Goal: Task Accomplishment & Management: Complete application form

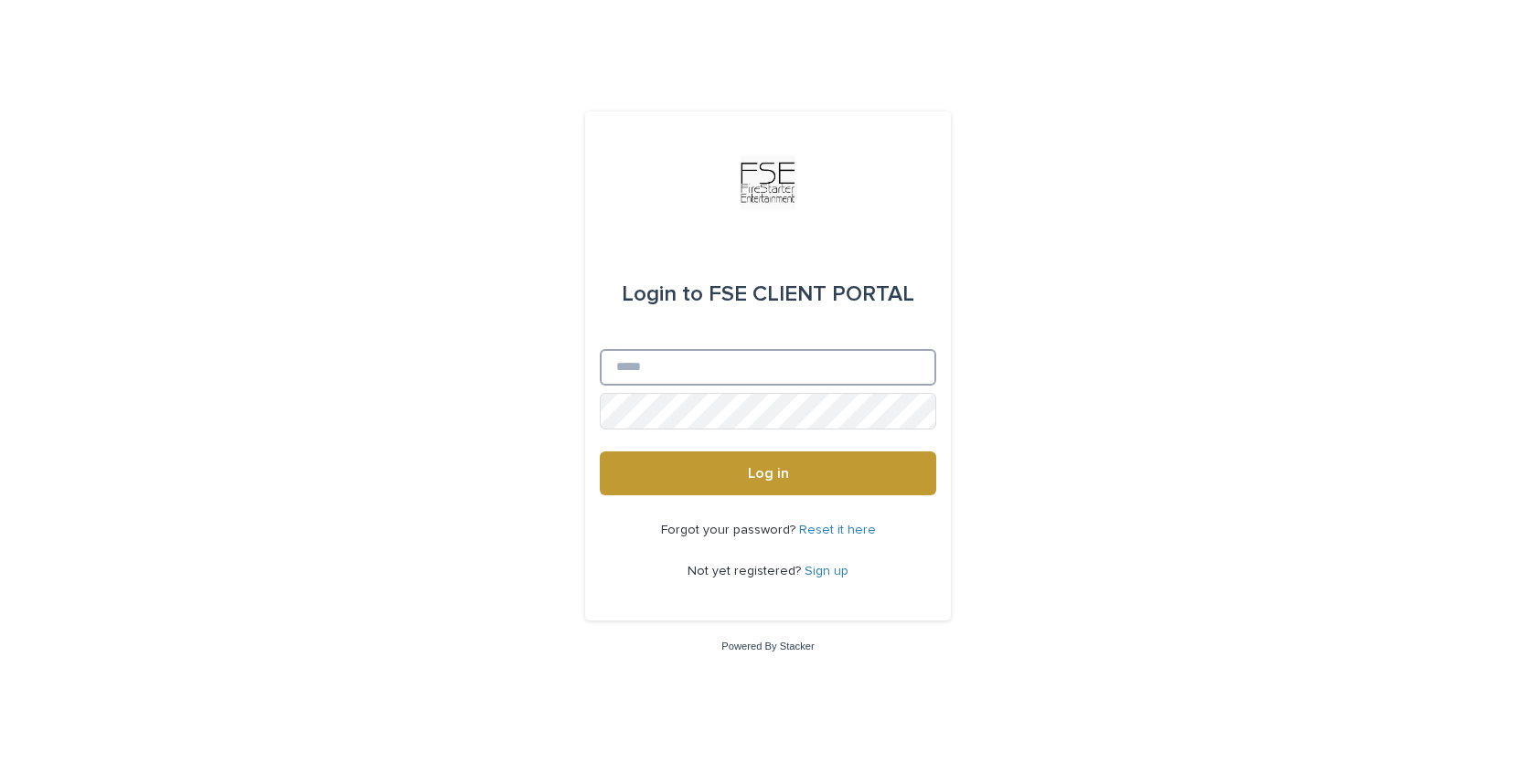
click at [667, 373] on input "Email" at bounding box center [768, 367] width 336 height 36
type input "**********"
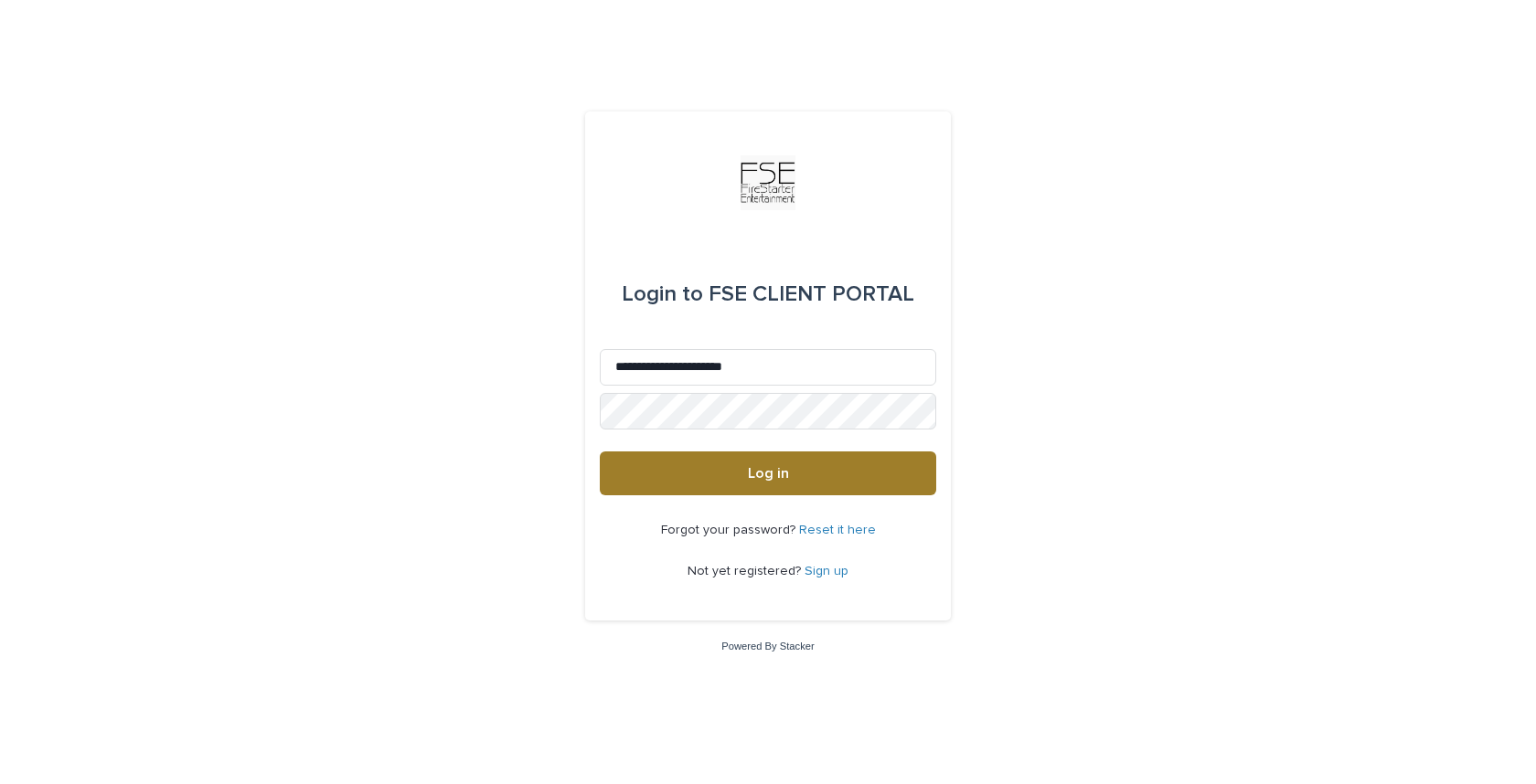
click at [794, 475] on button "Log in" at bounding box center [768, 473] width 336 height 44
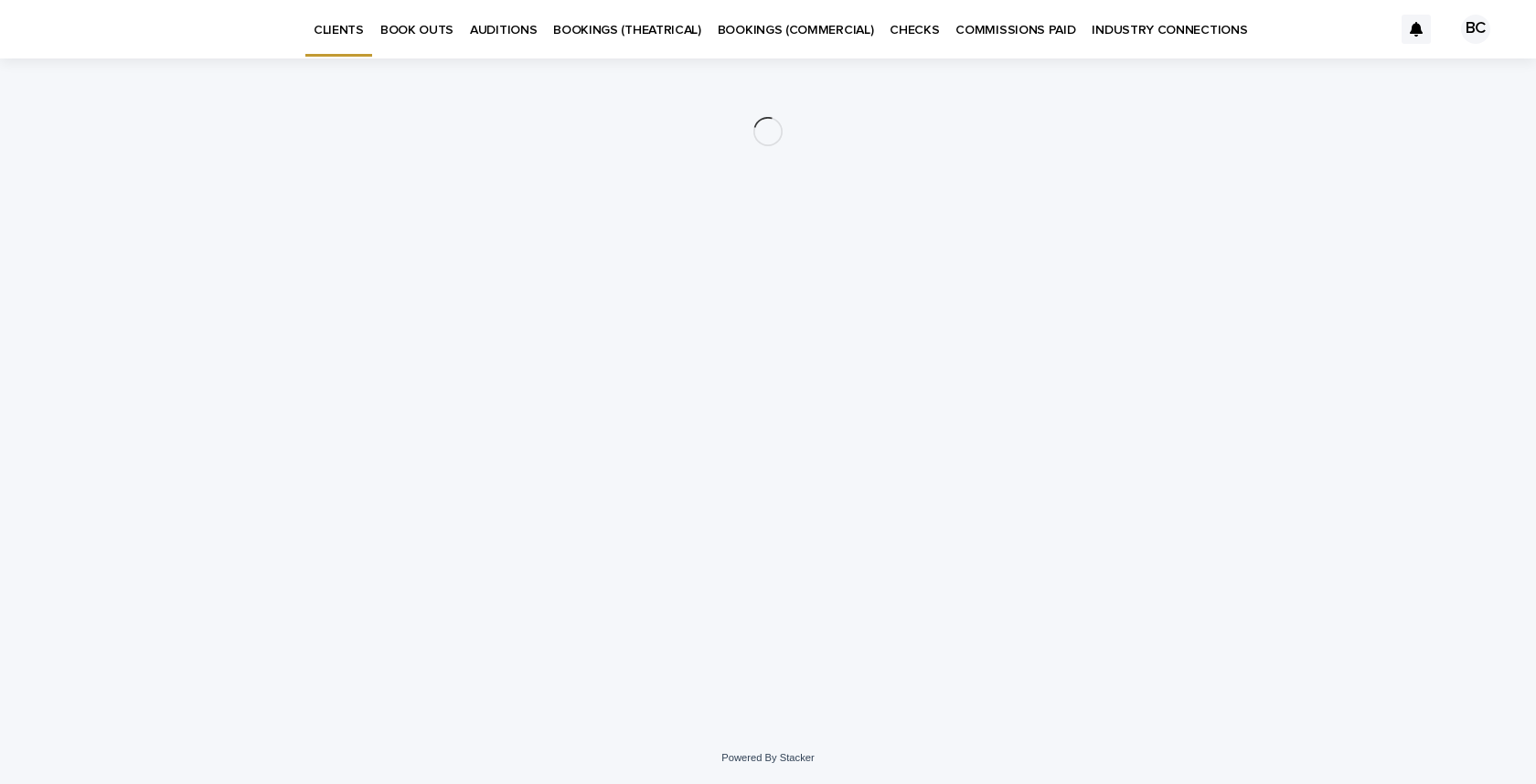
click at [399, 21] on p "BOOK OUTS" at bounding box center [417, 19] width 73 height 38
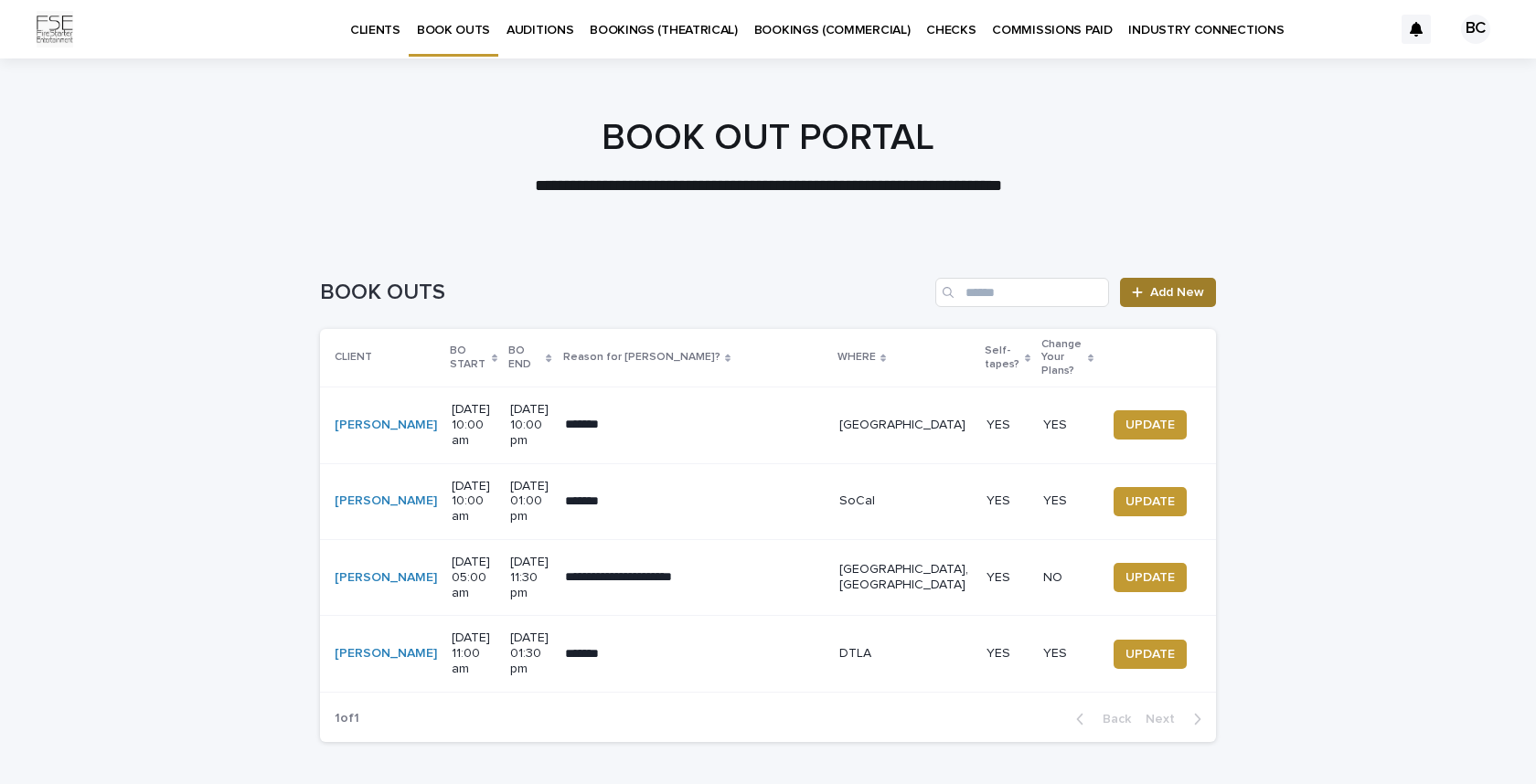
click at [1164, 286] on span "Add New" at bounding box center [1178, 293] width 54 height 13
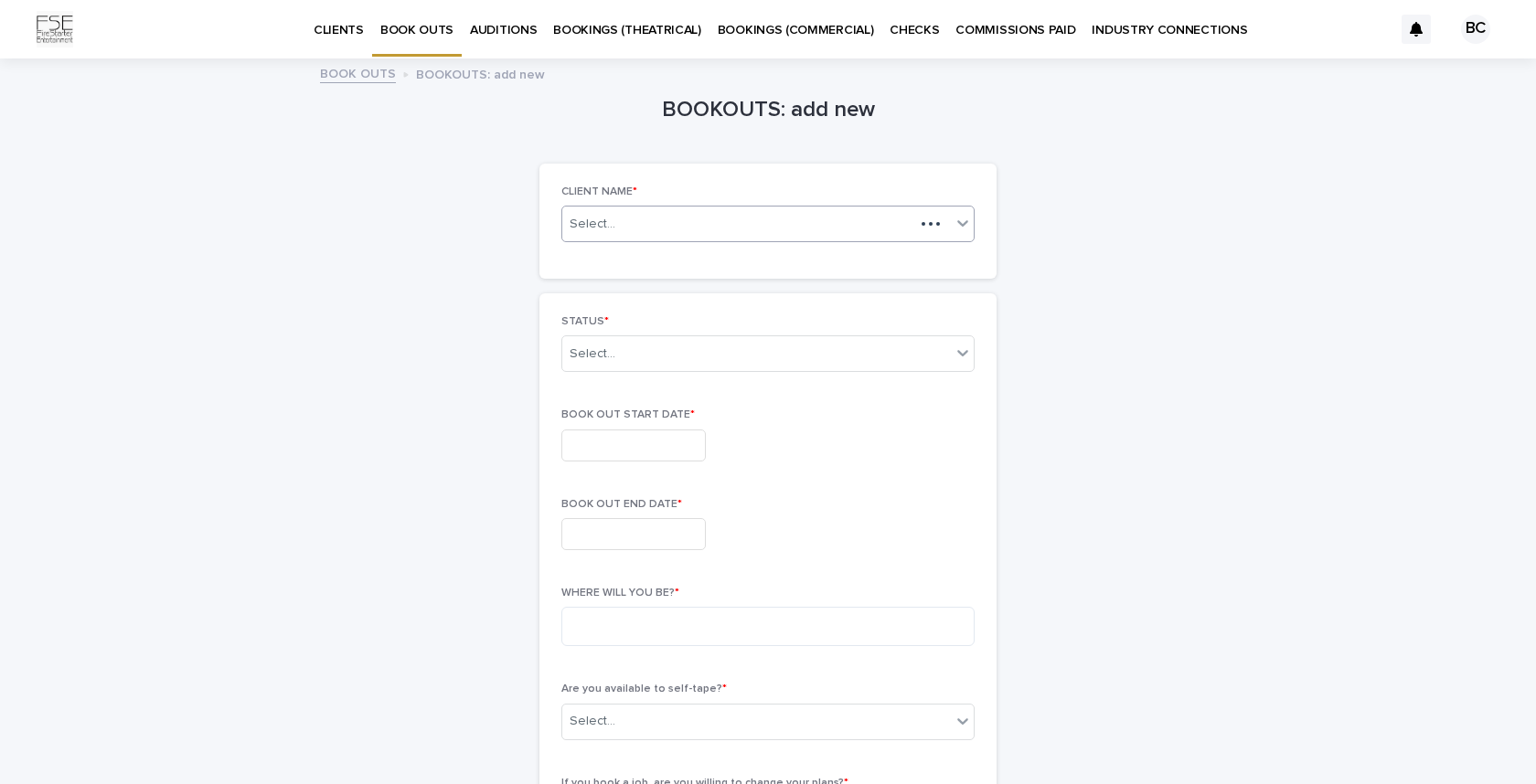
click at [853, 226] on div "Select..." at bounding box center [739, 225] width 352 height 22
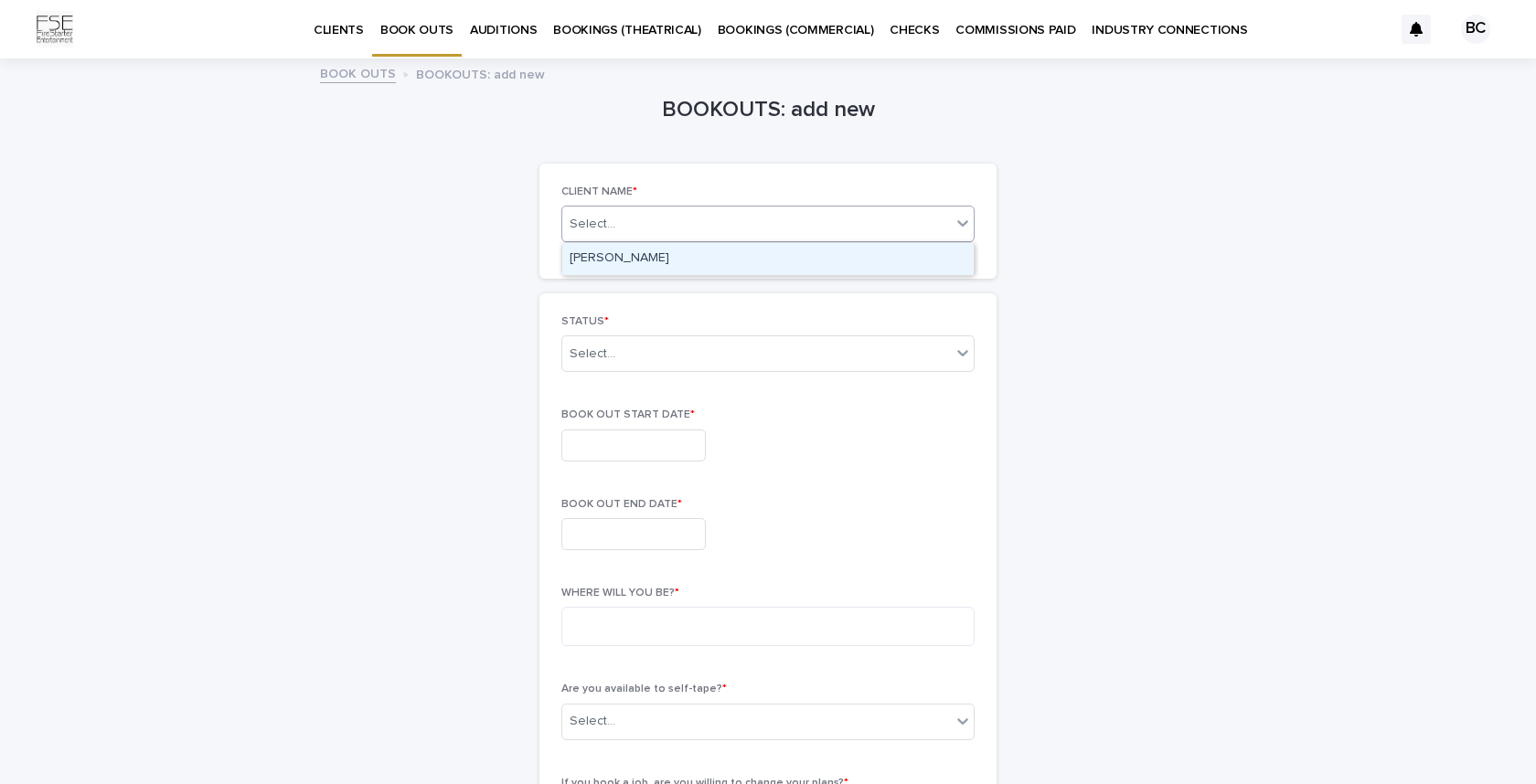
click at [790, 254] on div "[PERSON_NAME]" at bounding box center [768, 259] width 412 height 32
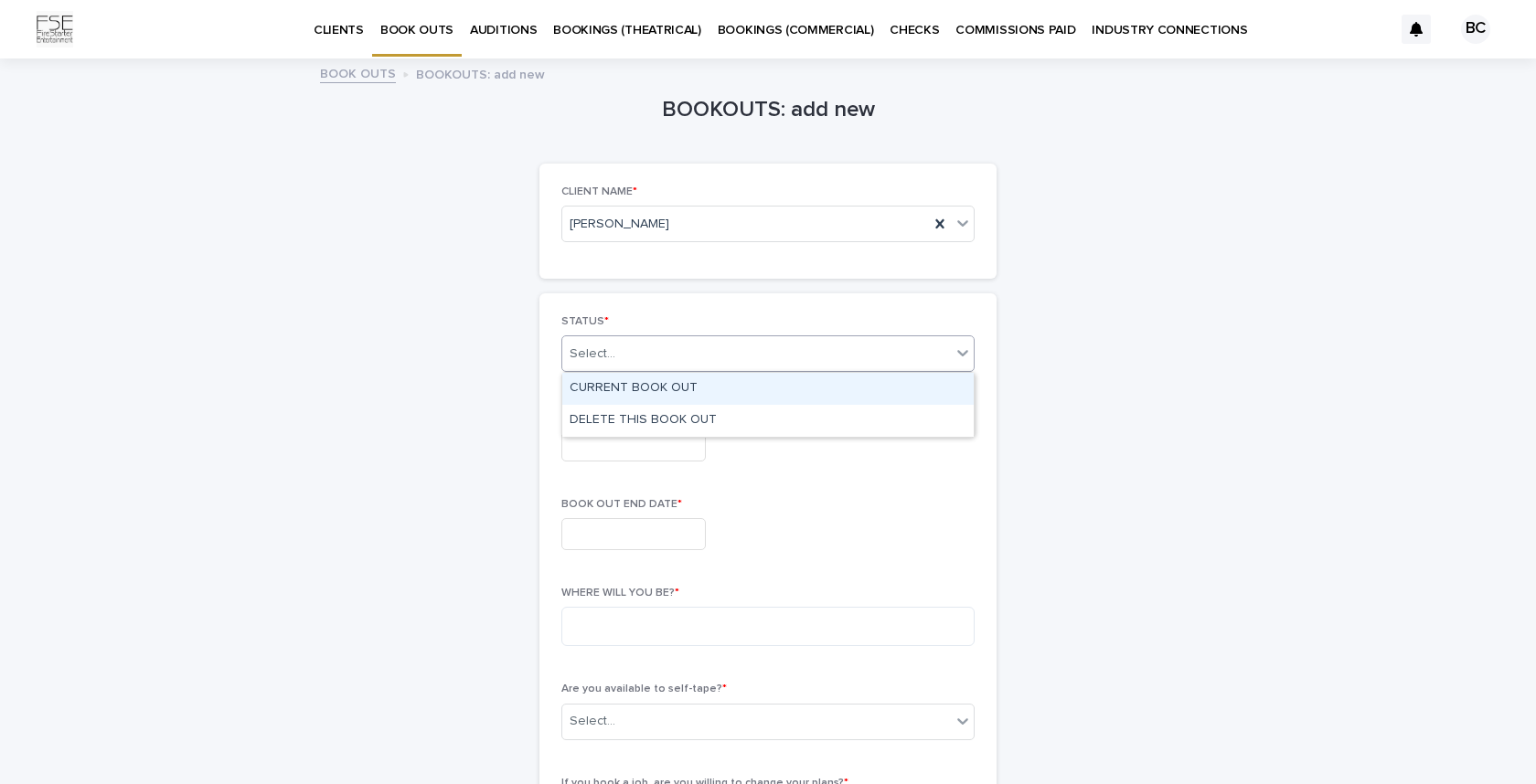
click at [669, 348] on div "Select..." at bounding box center [756, 354] width 388 height 30
click at [662, 393] on div "CURRENT BOOK OUT" at bounding box center [768, 389] width 412 height 32
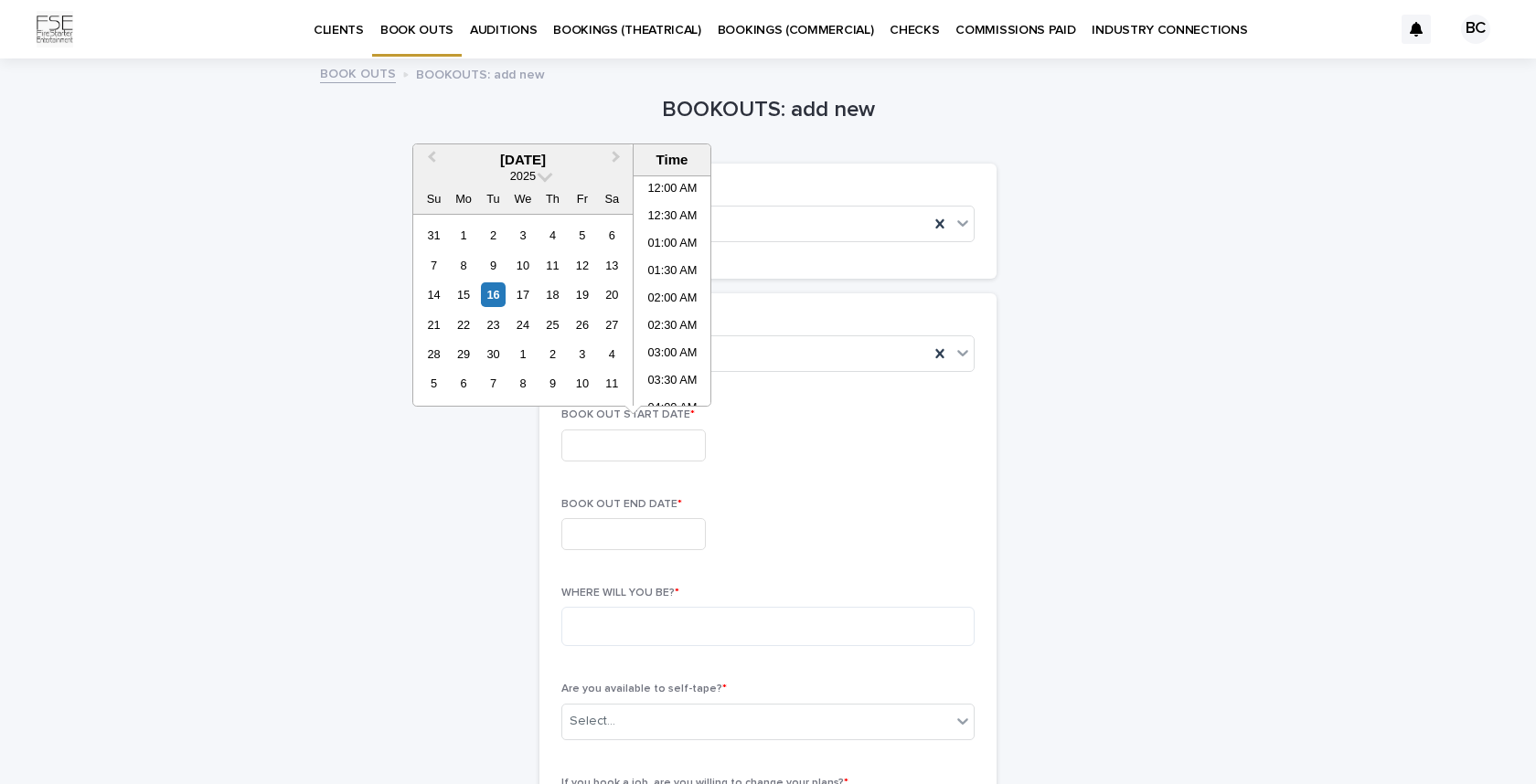
click at [596, 446] on input "text" at bounding box center [634, 445] width 144 height 32
click at [585, 296] on div "19" at bounding box center [582, 295] width 24 height 24
click at [675, 222] on li "04:00 PM" at bounding box center [672, 230] width 78 height 27
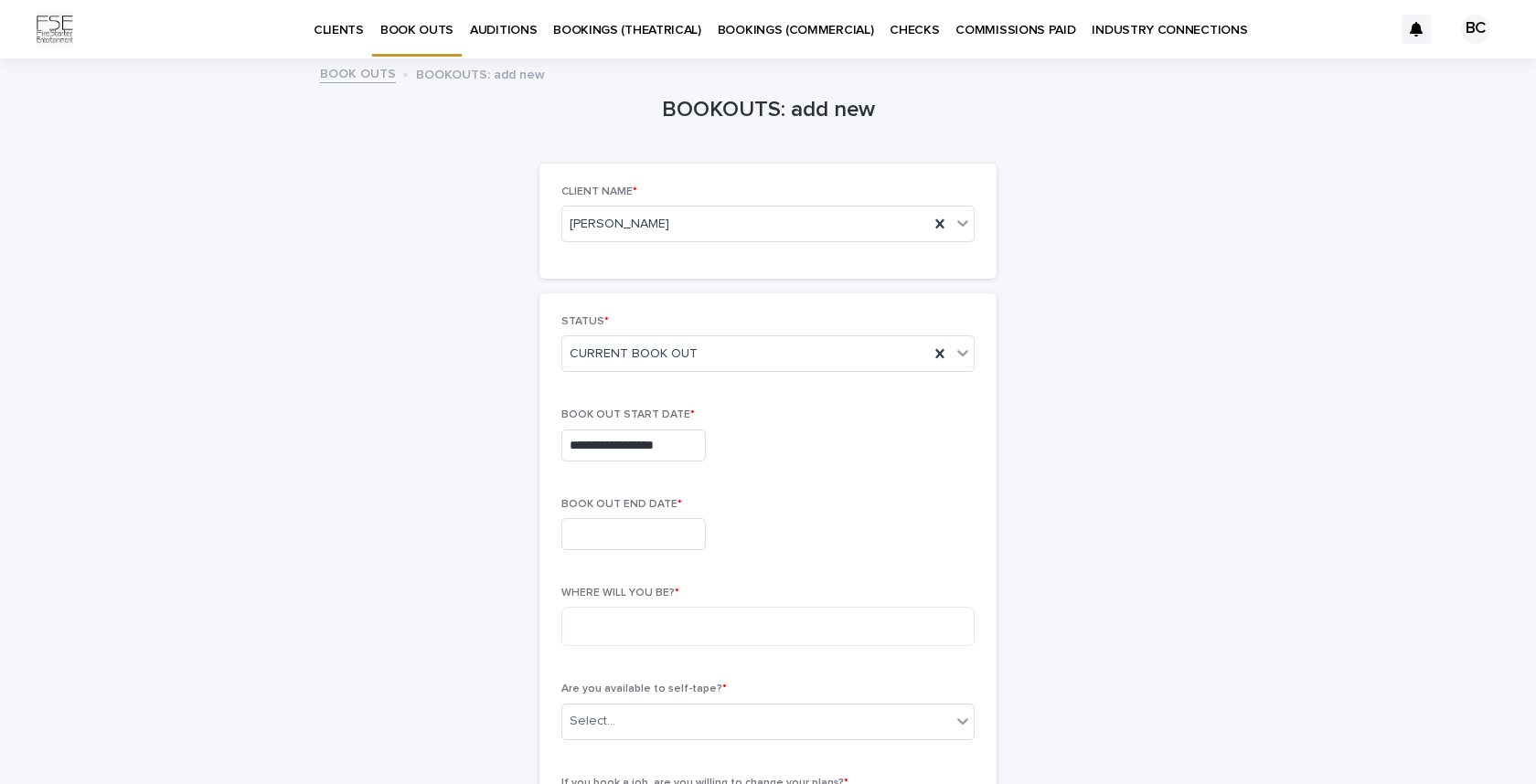
type input "**********"
click at [613, 548] on input "text" at bounding box center [634, 534] width 144 height 32
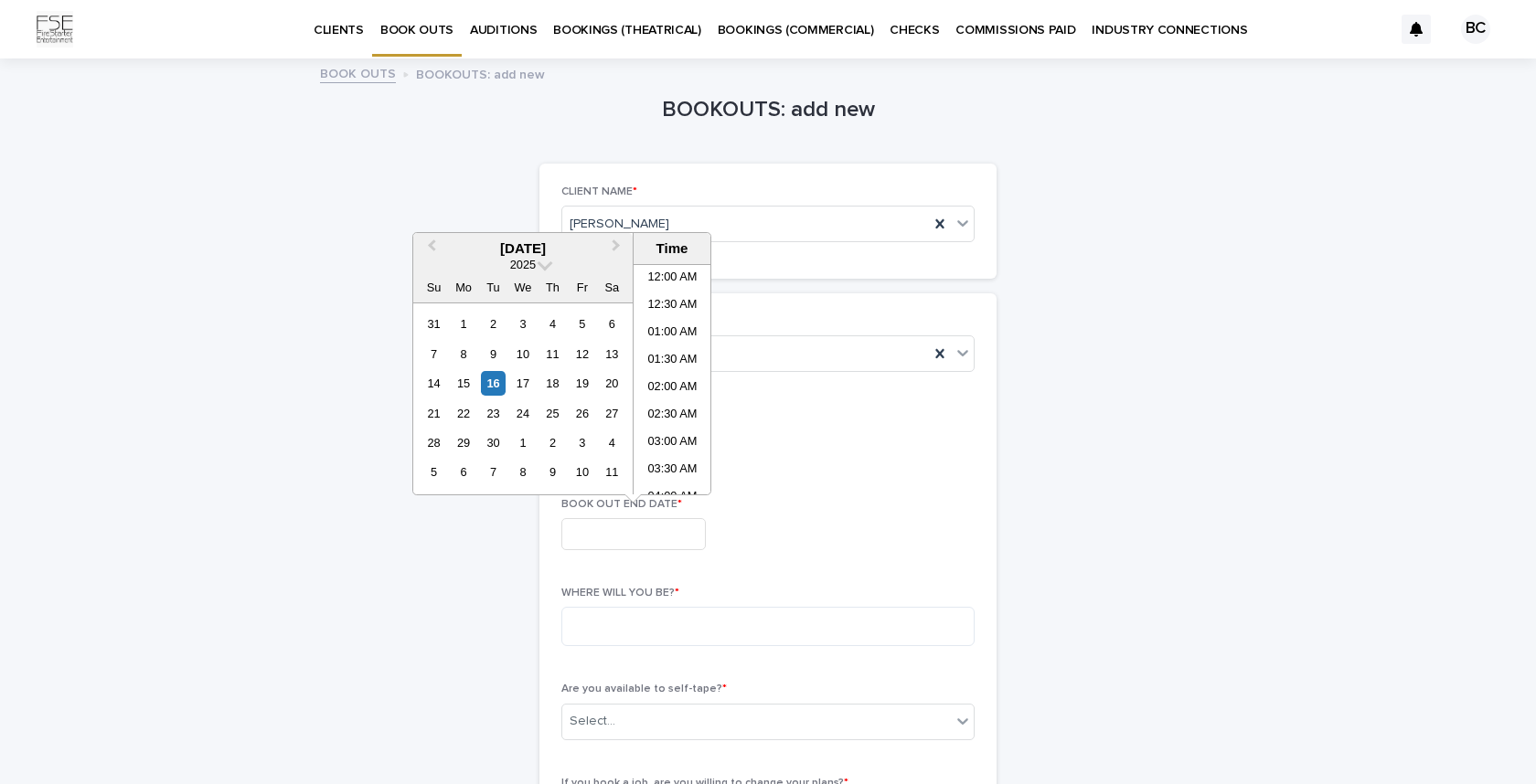
scroll to position [967, 0]
click at [585, 384] on div "19" at bounding box center [582, 384] width 24 height 24
click at [663, 411] on li "10:00 PM" at bounding box center [672, 418] width 78 height 27
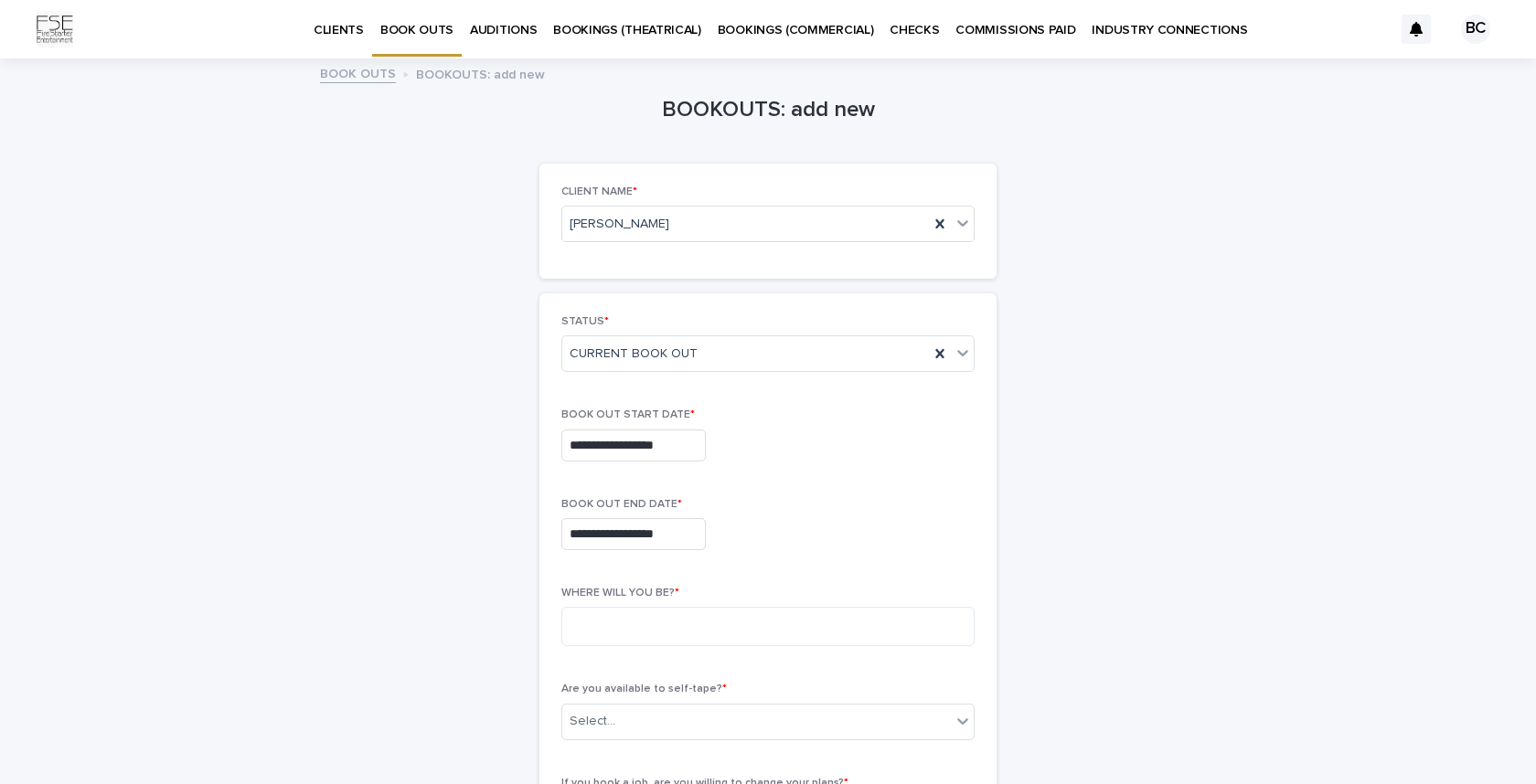
type input "**********"
click at [823, 498] on p "BOOK OUT END DATE *" at bounding box center [768, 504] width 414 height 13
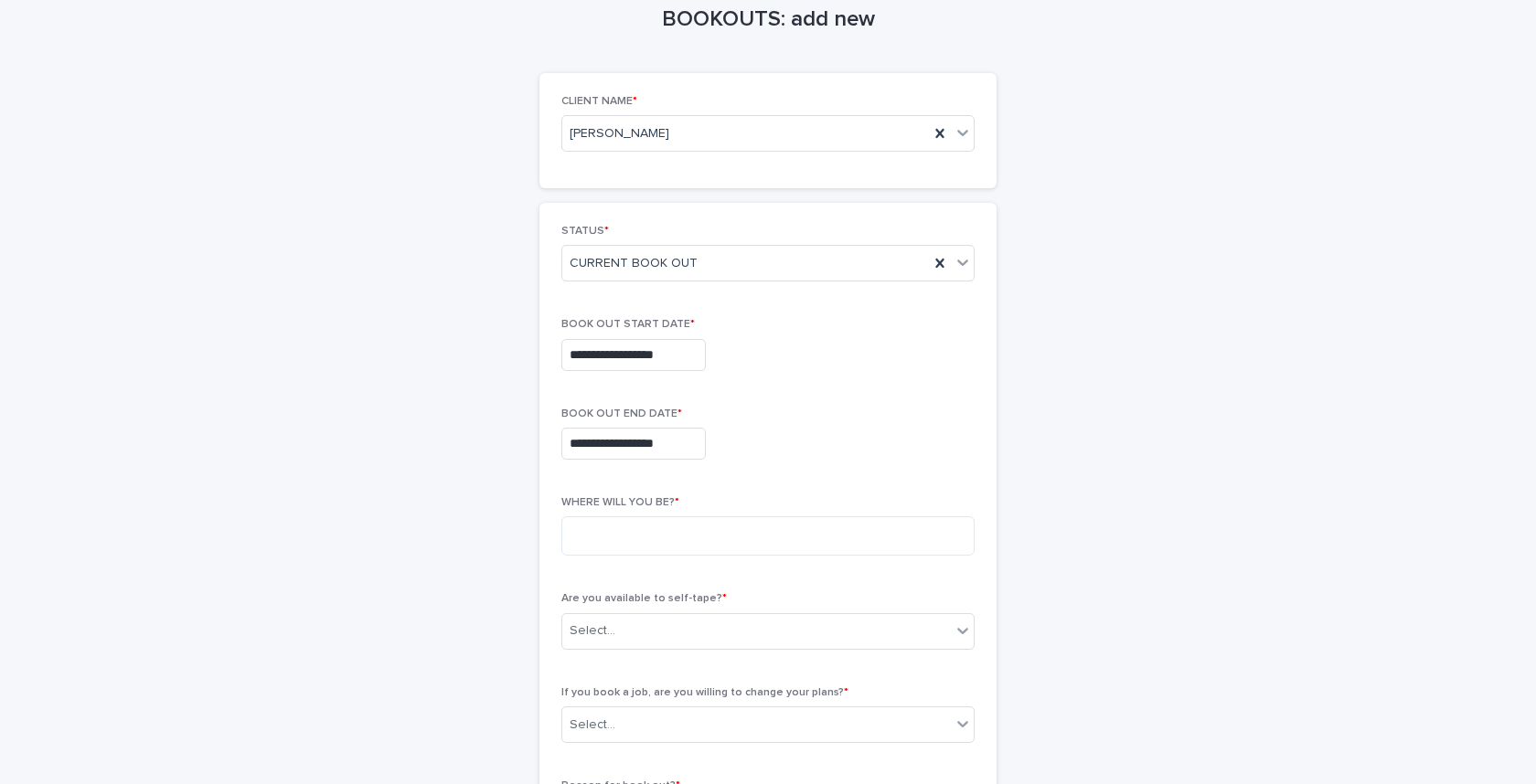
scroll to position [198, 0]
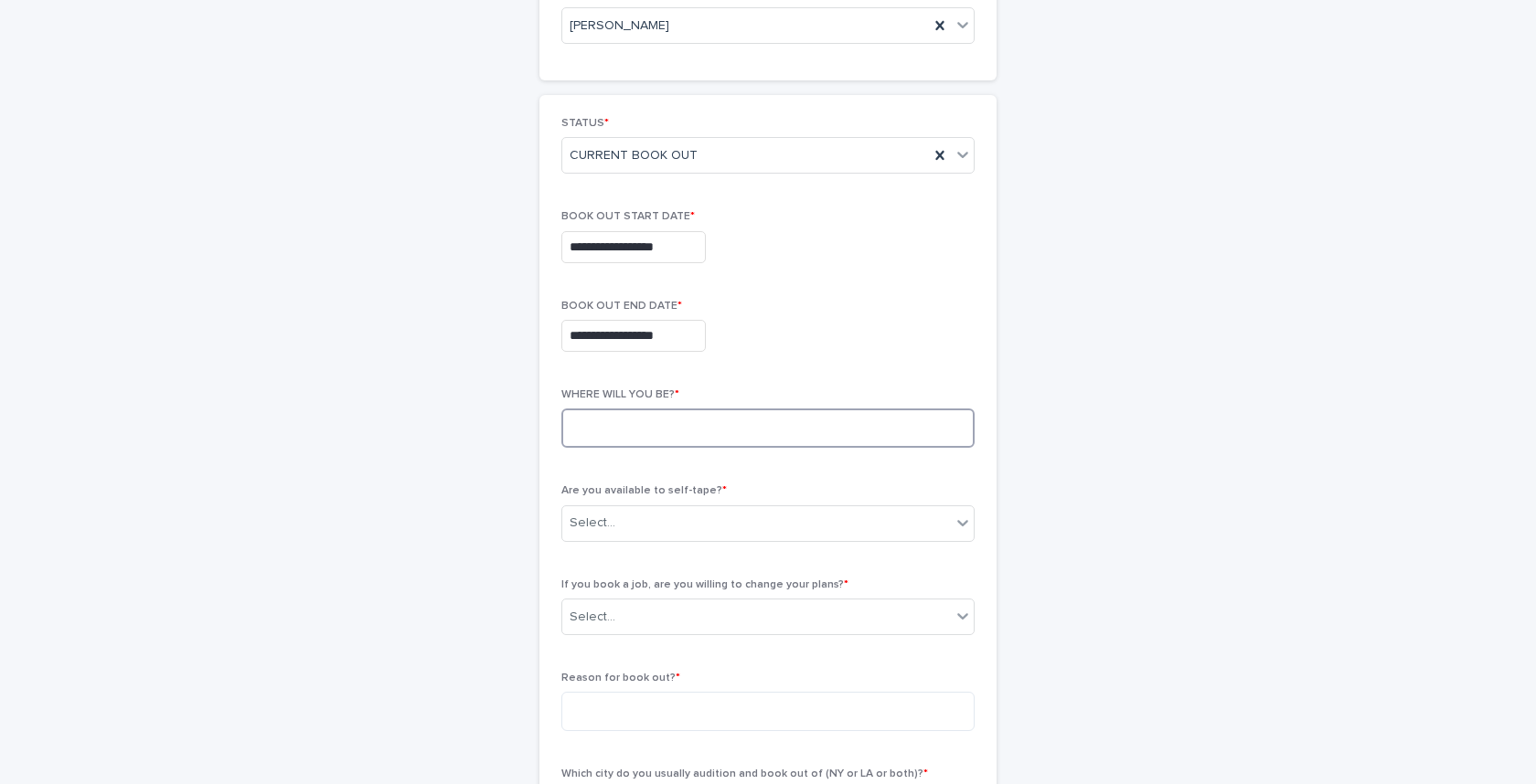
click at [715, 435] on textarea at bounding box center [768, 428] width 414 height 39
type textarea "**"
click at [703, 528] on div "Select..." at bounding box center [756, 523] width 388 height 30
click at [673, 558] on div "YES" at bounding box center [768, 559] width 412 height 32
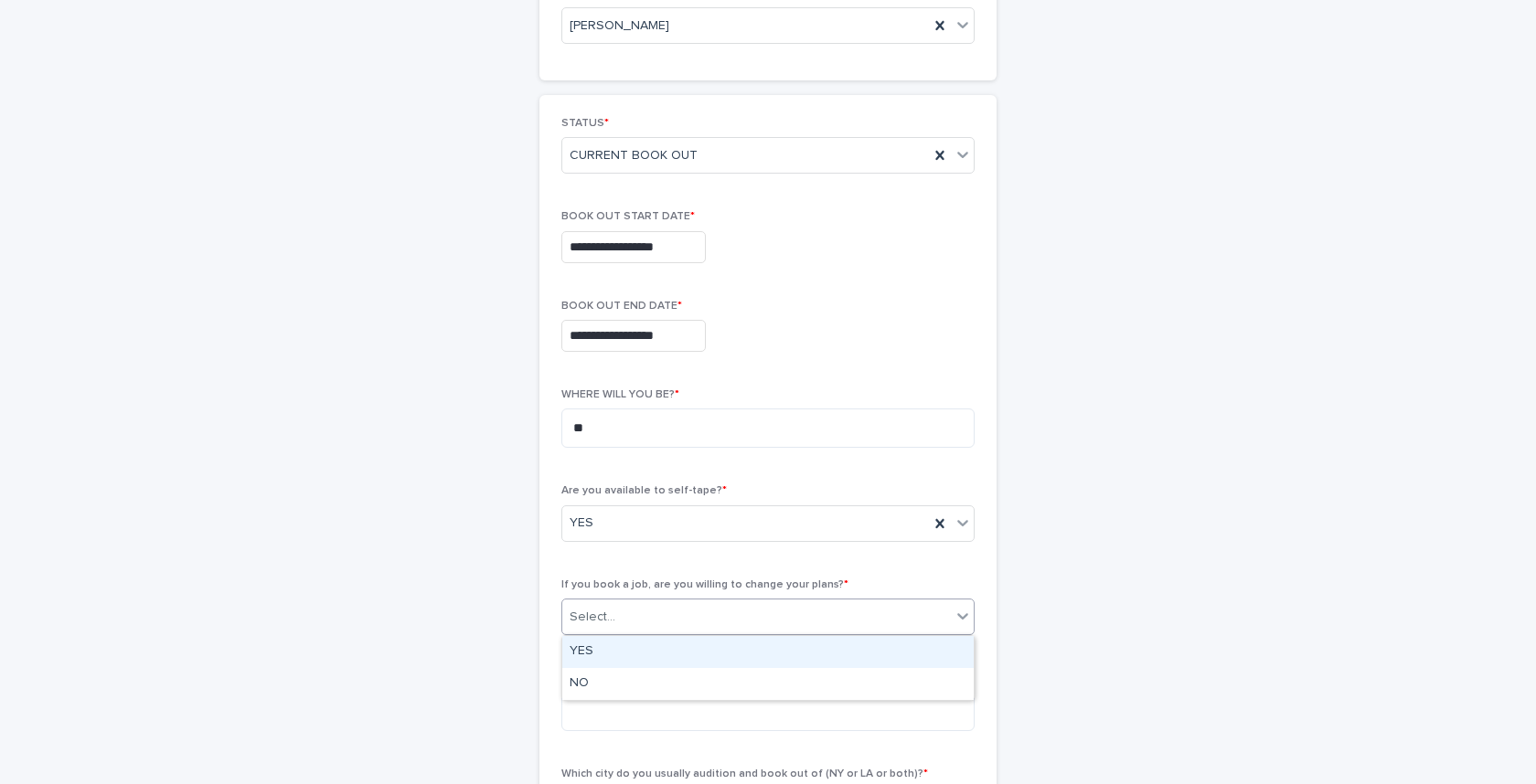
click at [641, 617] on div "Select..." at bounding box center [756, 617] width 388 height 30
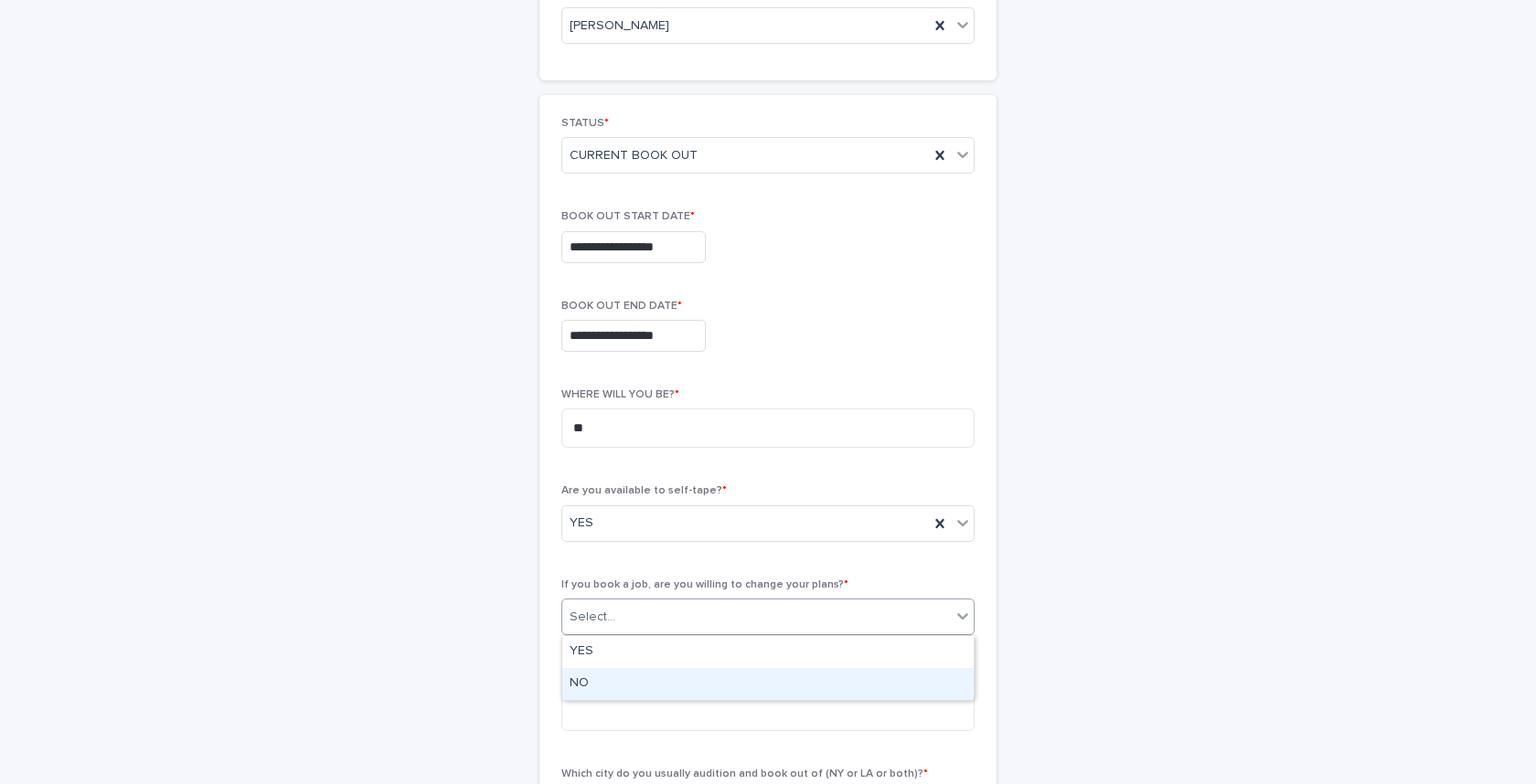
click at [604, 685] on div "NO" at bounding box center [768, 684] width 412 height 32
click at [467, 620] on div "**********" at bounding box center [768, 518] width 896 height 1313
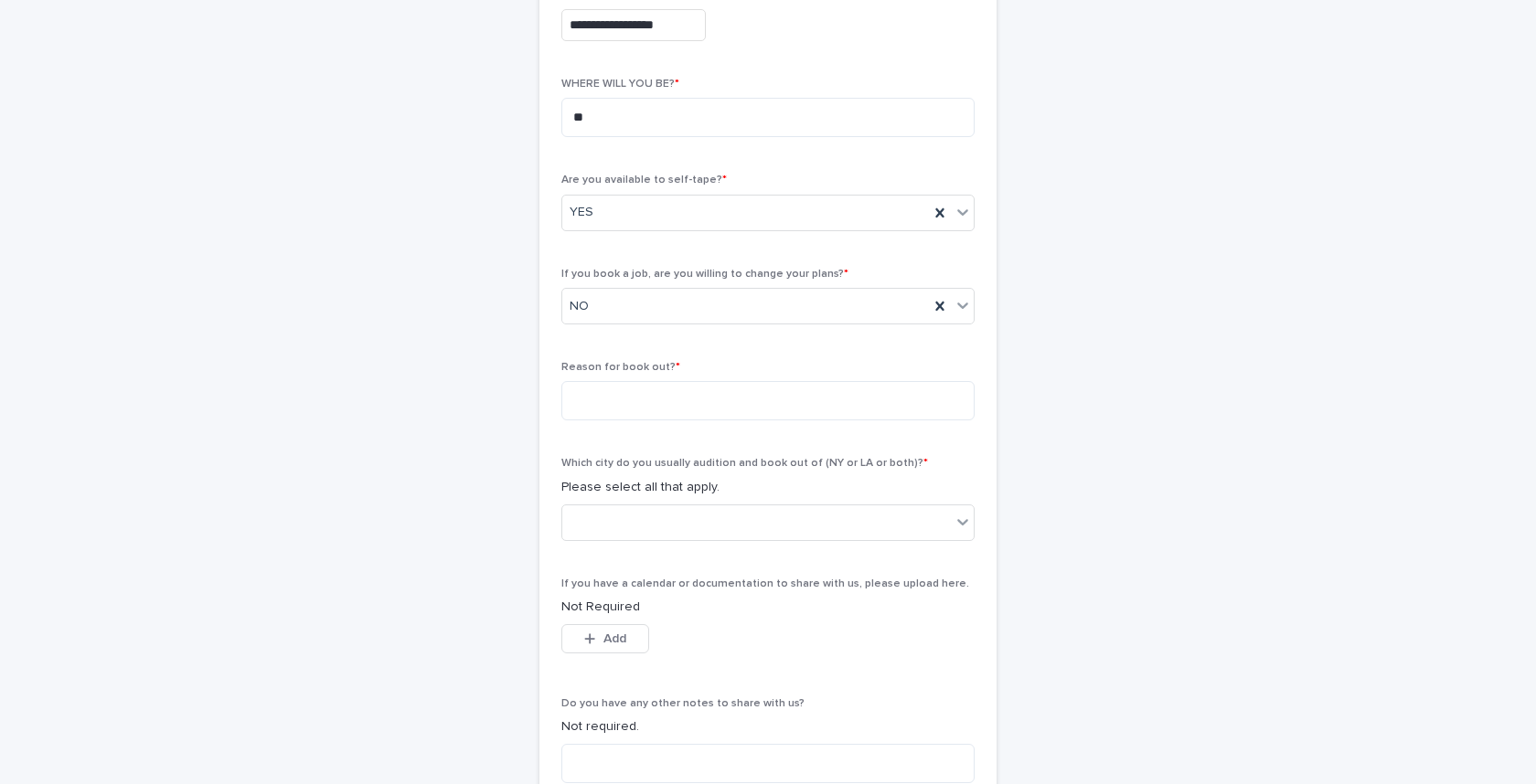
scroll to position [512, 0]
click at [615, 295] on div "NO" at bounding box center [746, 304] width 367 height 30
click at [609, 335] on div "YES" at bounding box center [768, 339] width 412 height 32
click at [618, 396] on textarea at bounding box center [768, 398] width 414 height 39
type textarea "**********"
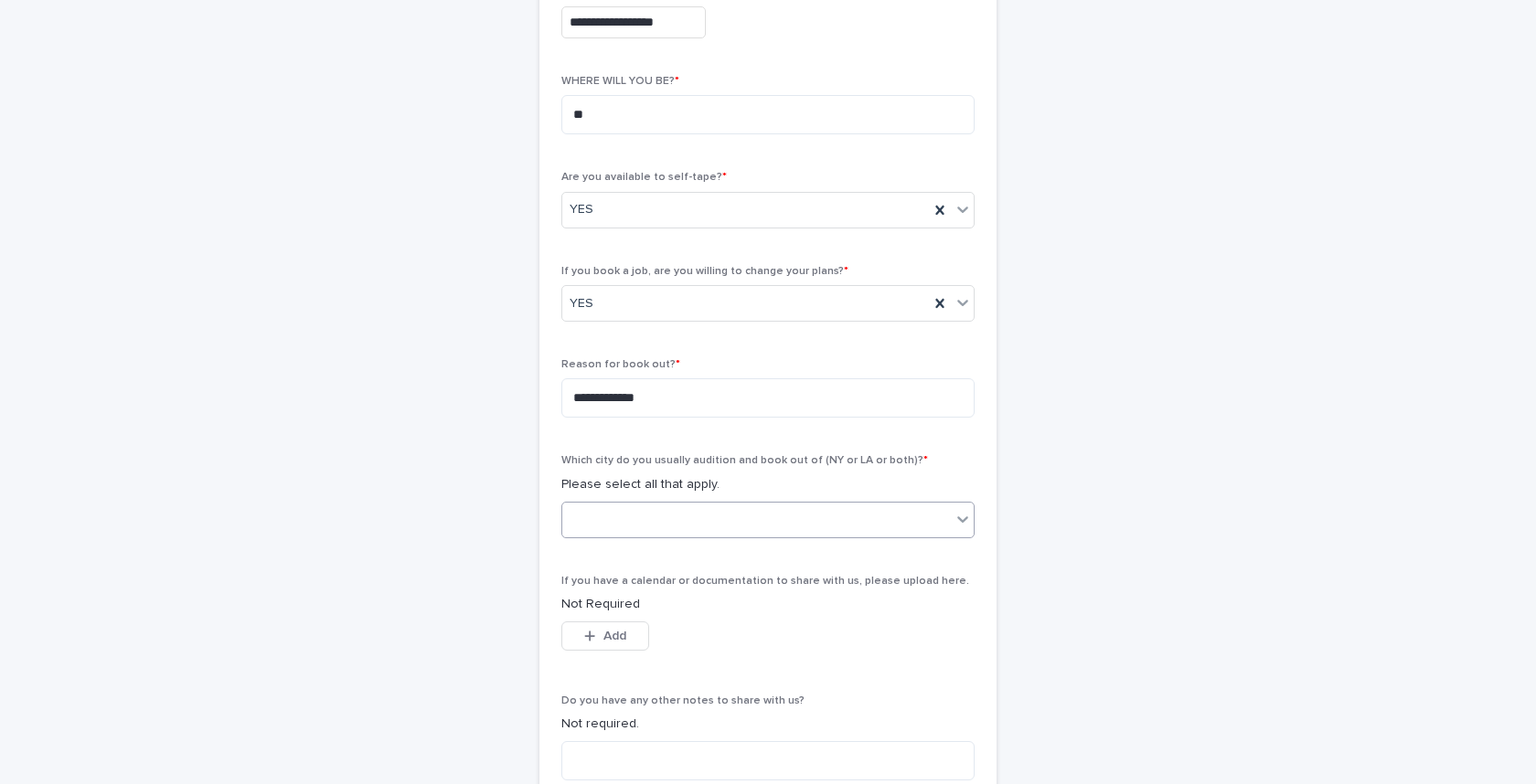
click at [667, 524] on div at bounding box center [756, 519] width 388 height 30
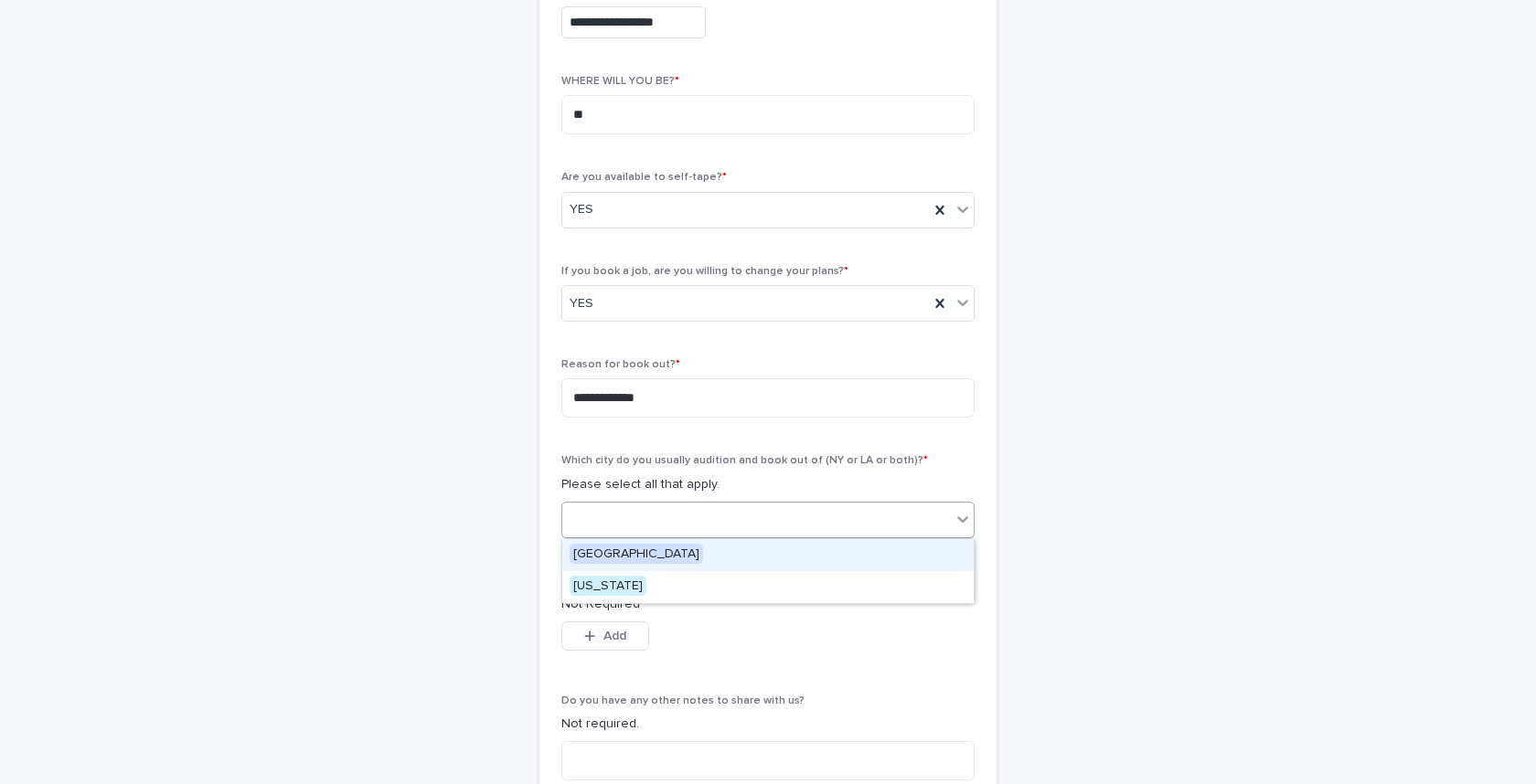
click at [662, 552] on div "[GEOGRAPHIC_DATA]" at bounding box center [768, 555] width 412 height 32
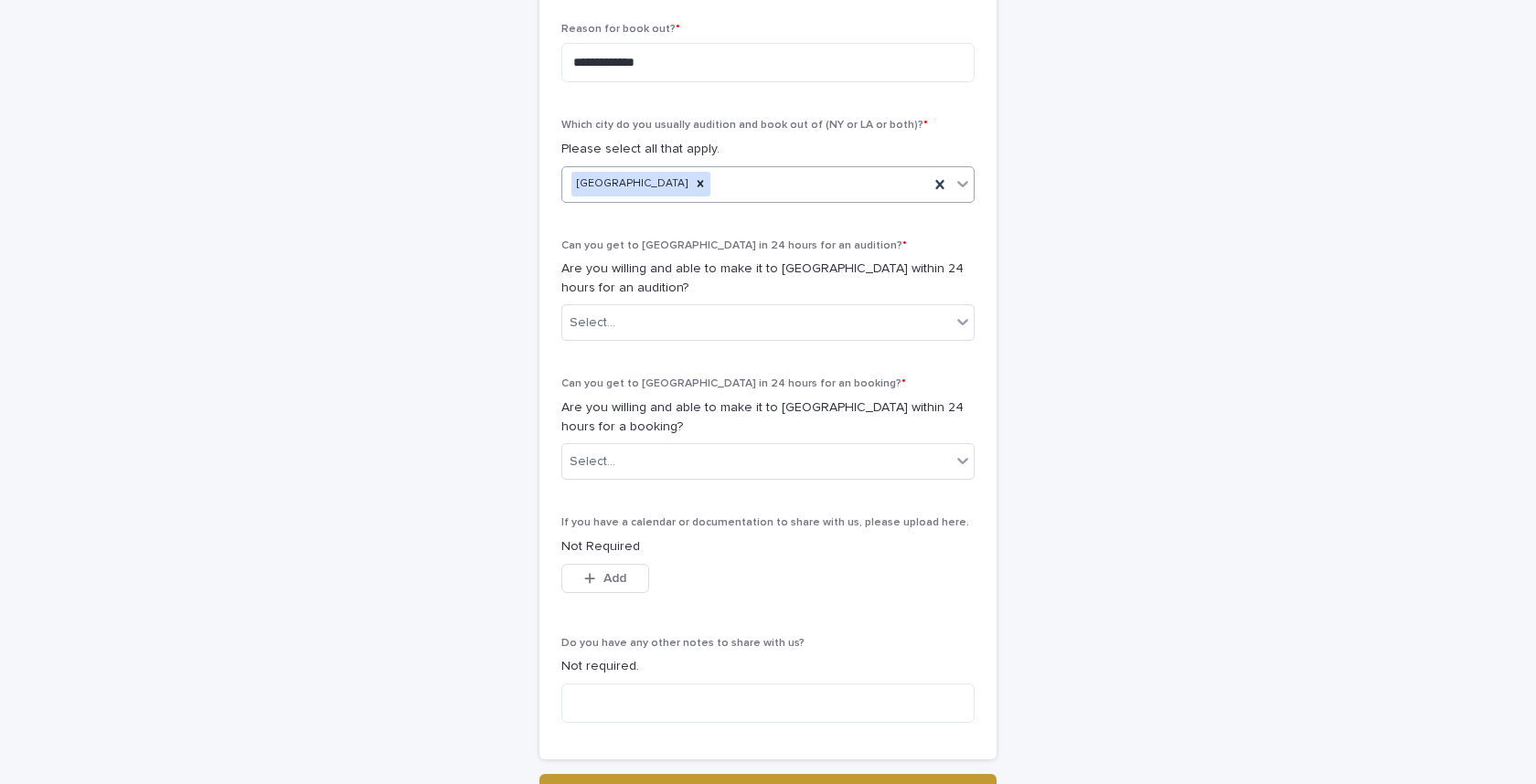
scroll to position [849, 0]
click at [655, 332] on div "Select..." at bounding box center [756, 321] width 388 height 30
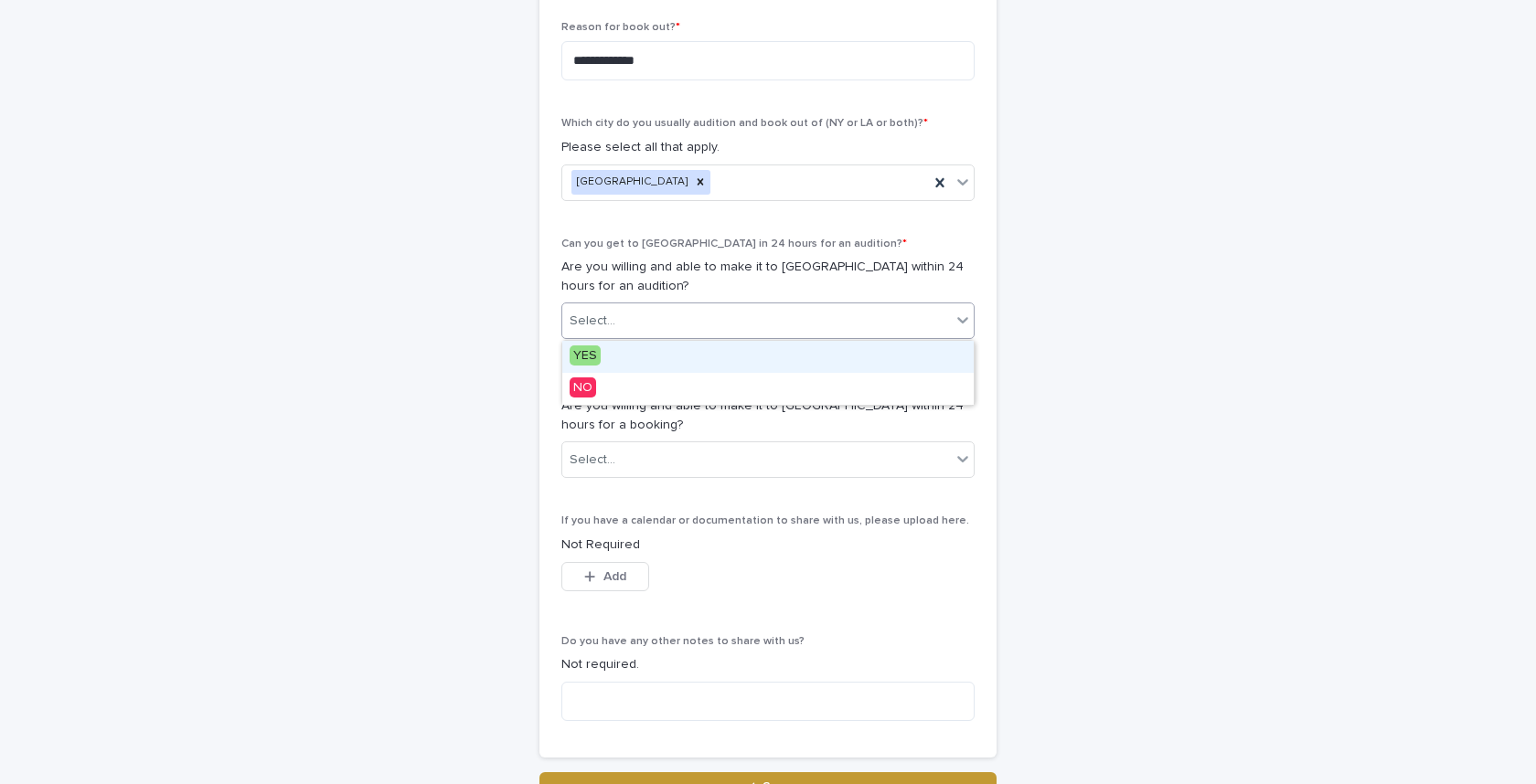
click at [653, 368] on div "YES" at bounding box center [768, 356] width 412 height 32
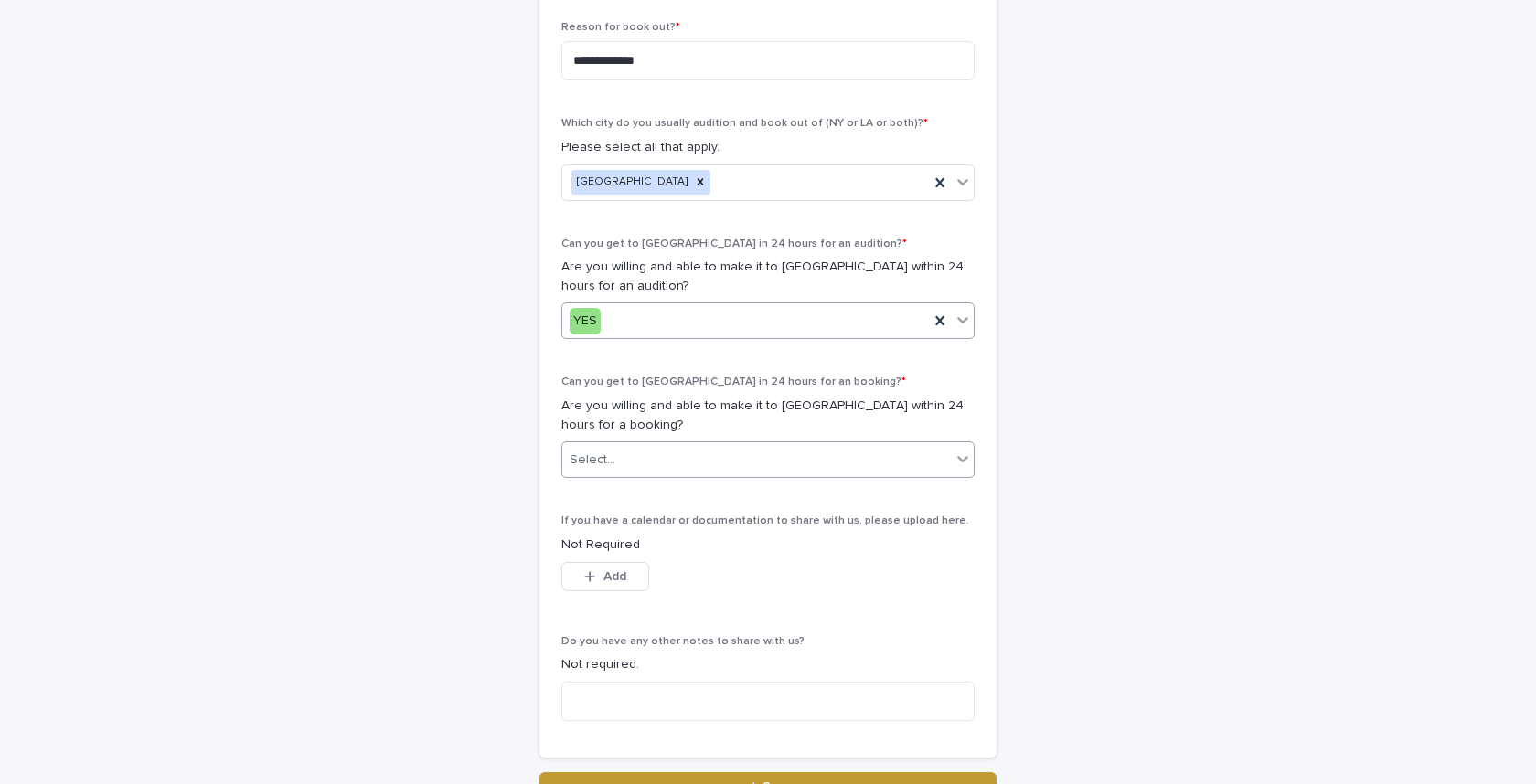
click at [652, 456] on div "Select..." at bounding box center [756, 460] width 388 height 30
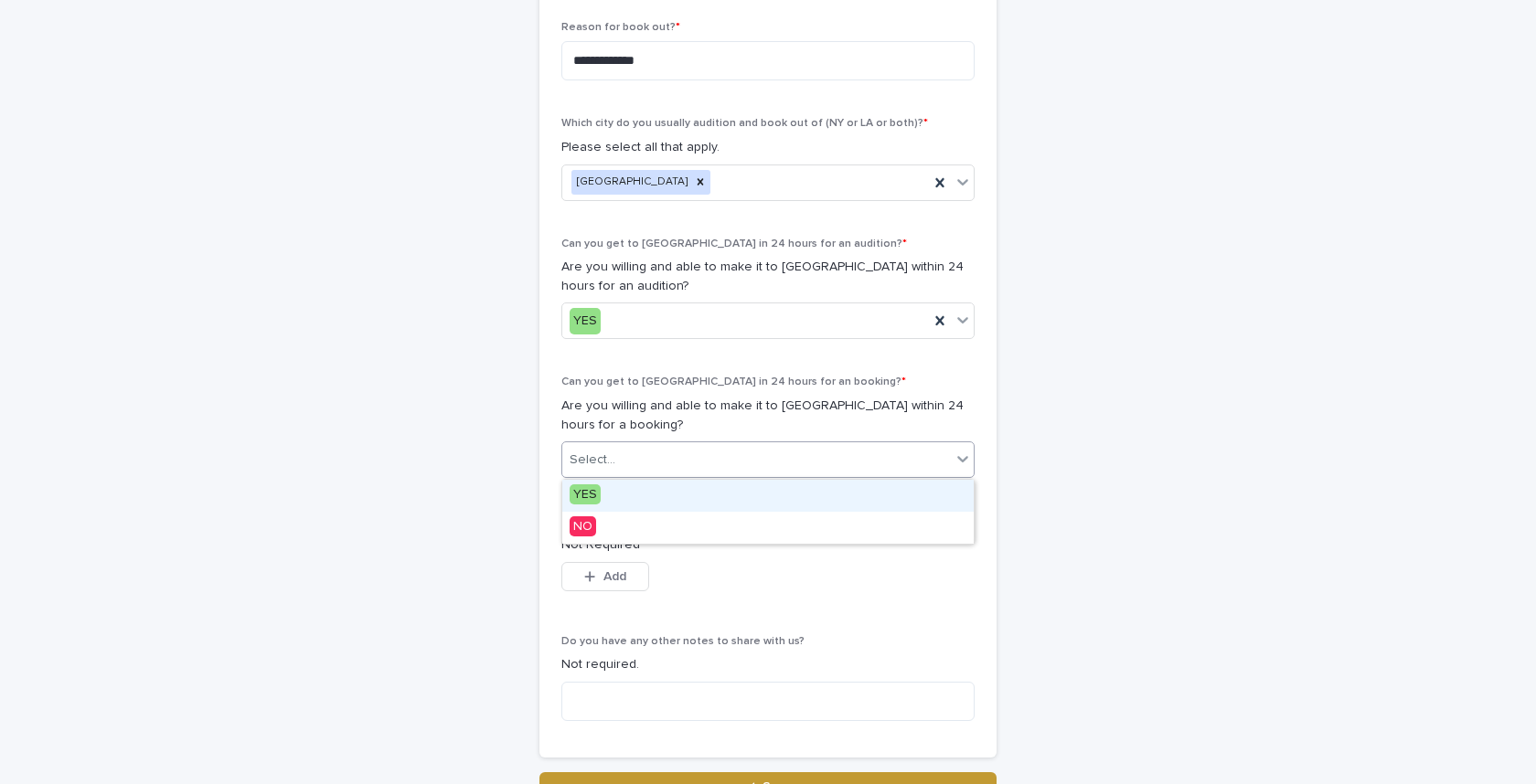
click at [642, 487] on div "YES" at bounding box center [768, 496] width 412 height 32
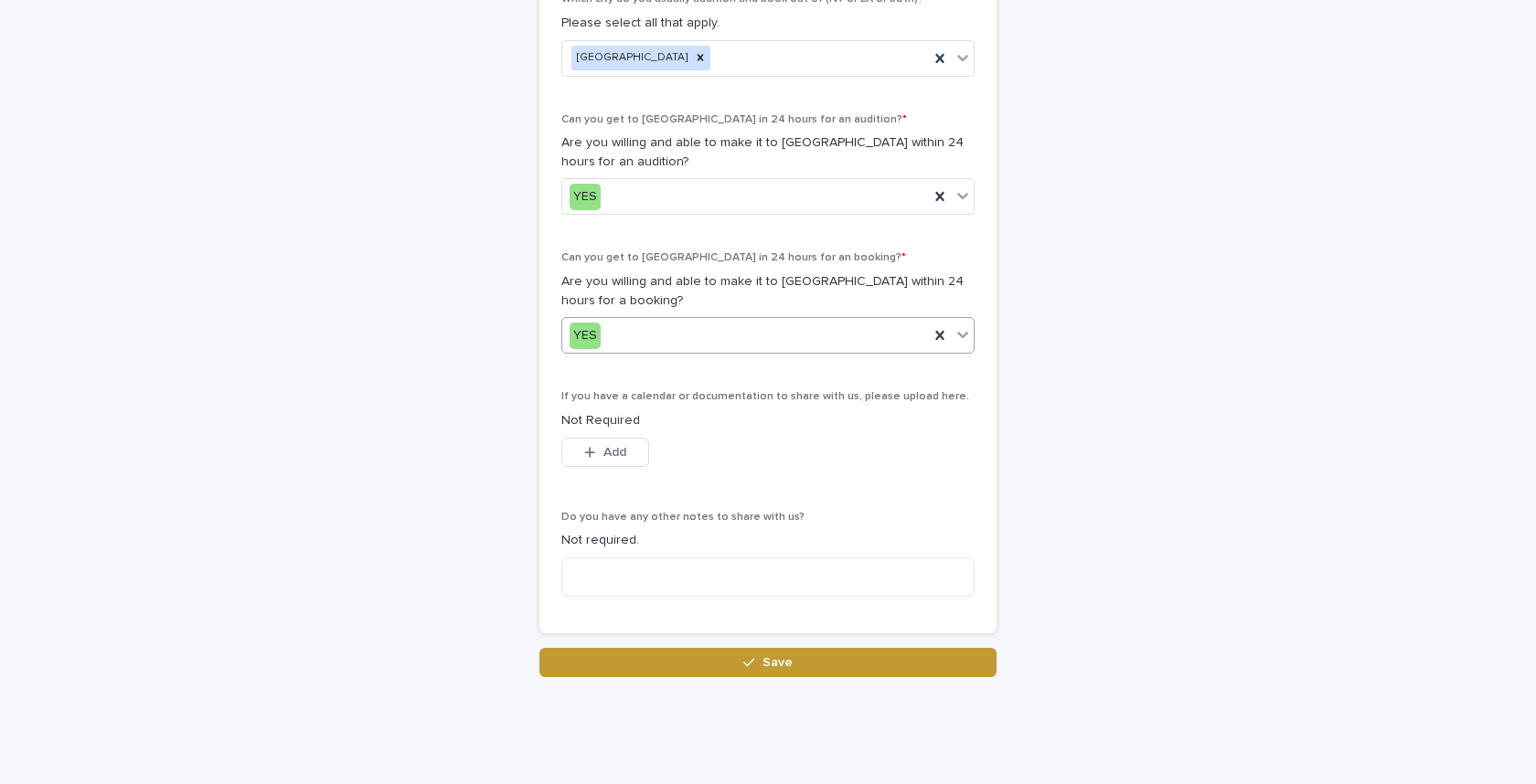
scroll to position [1009, 0]
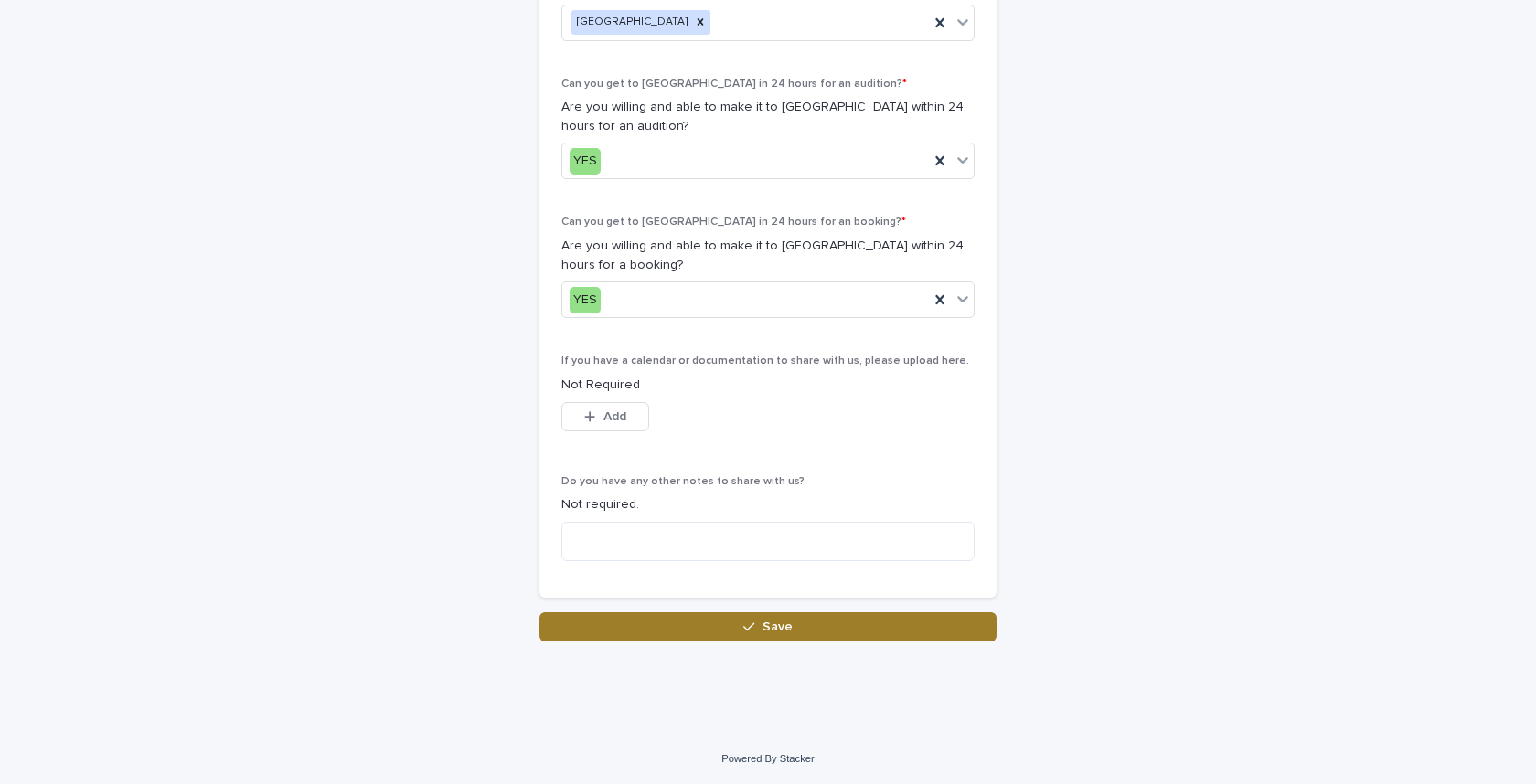
click at [714, 632] on button "Save" at bounding box center [768, 626] width 457 height 29
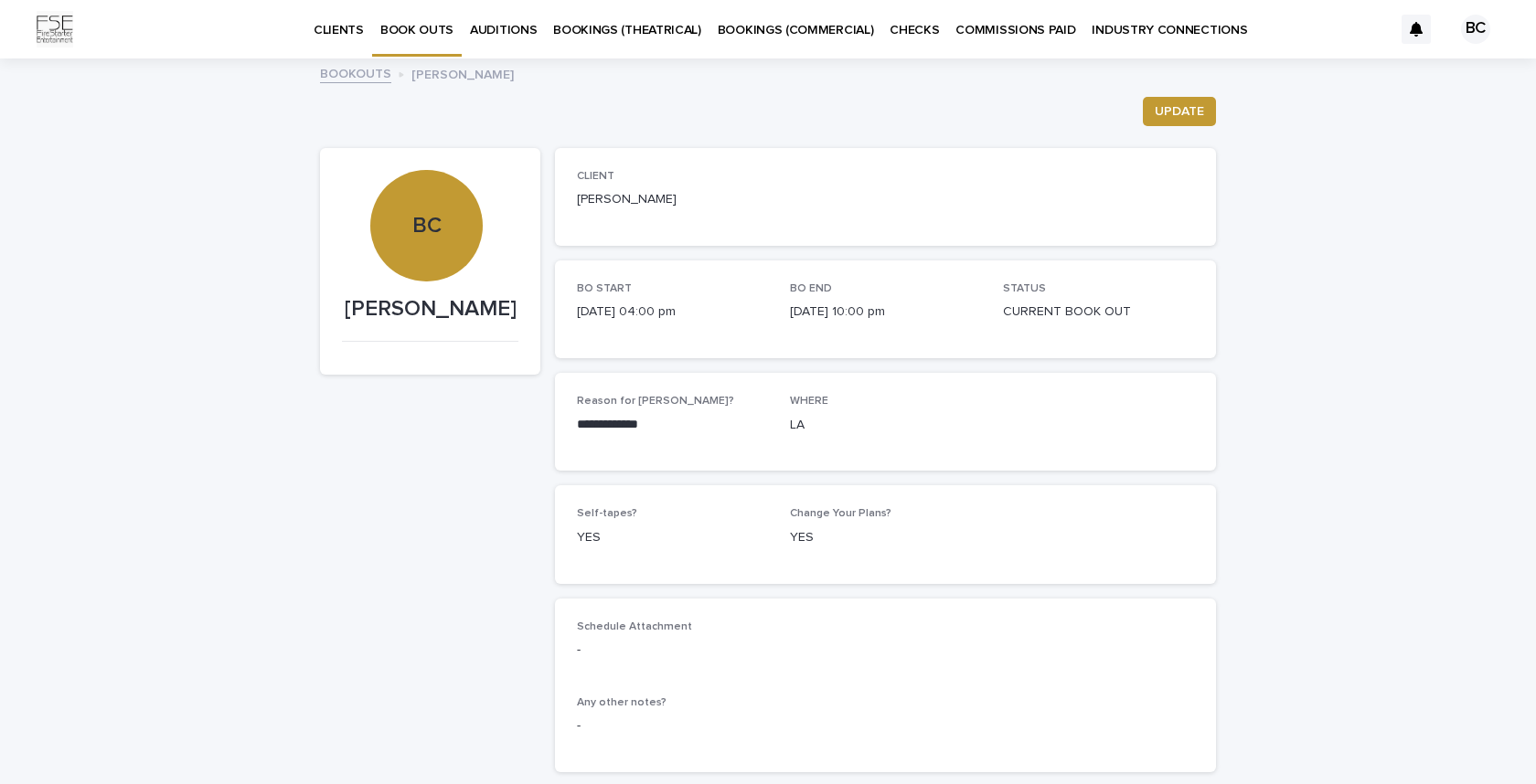
click at [412, 22] on p "BOOK OUTS" at bounding box center [417, 19] width 73 height 38
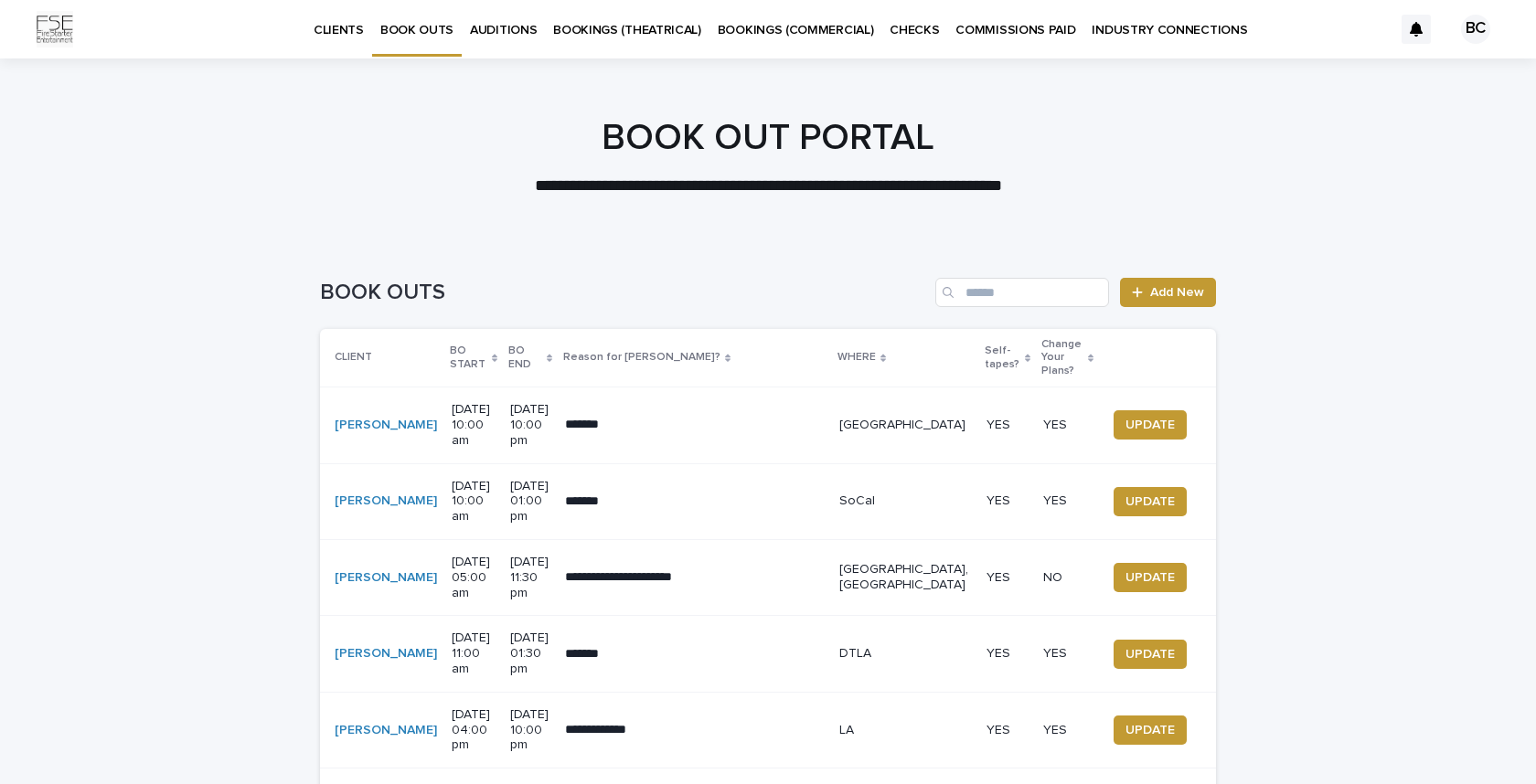
click at [450, 347] on p "BO START" at bounding box center [469, 357] width 37 height 34
